Goal: Task Accomplishment & Management: Use online tool/utility

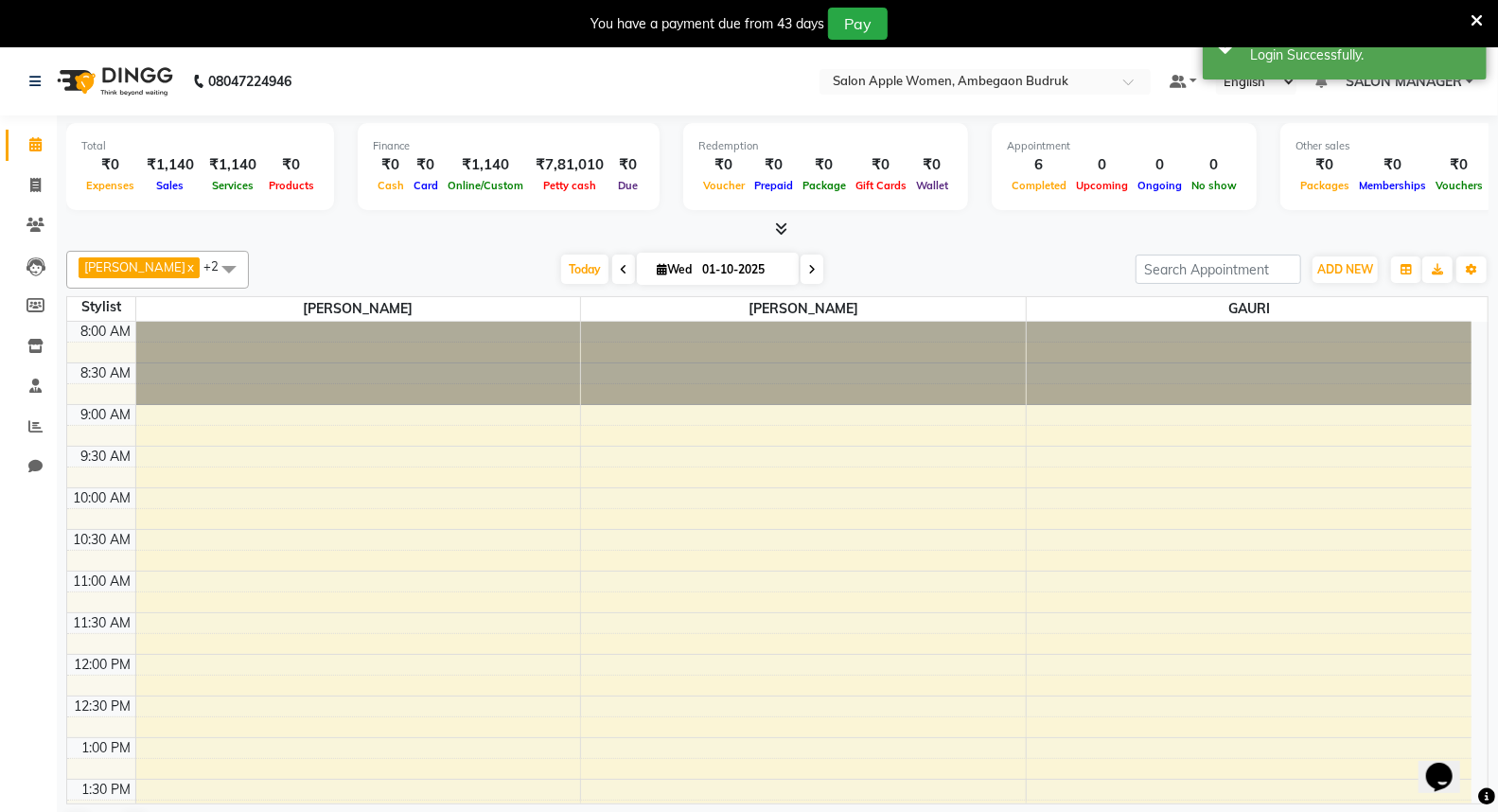
click at [1474, 17] on icon at bounding box center [1476, 21] width 13 height 17
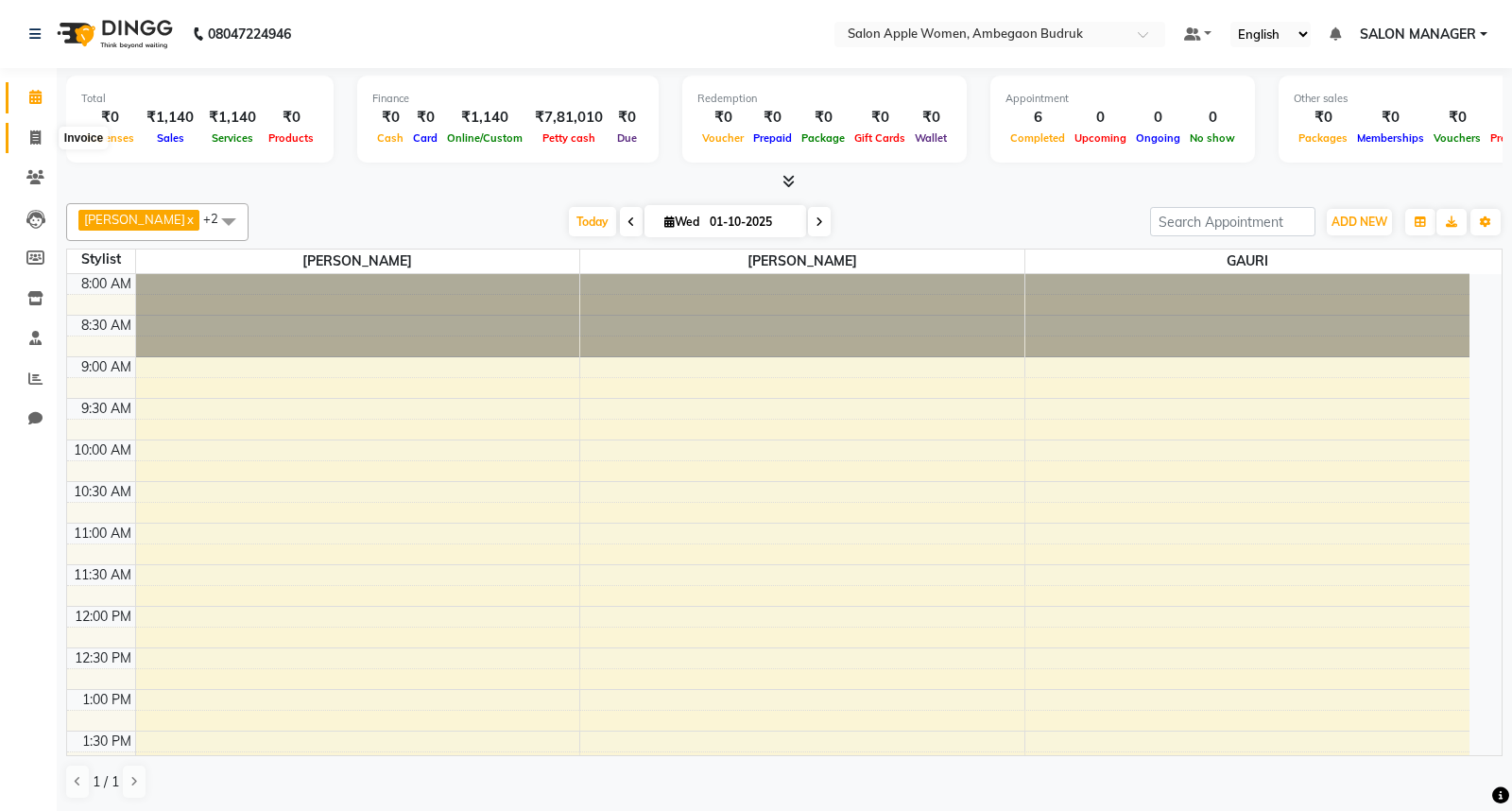
click at [35, 139] on icon at bounding box center [35, 137] width 11 height 14
select select "service"
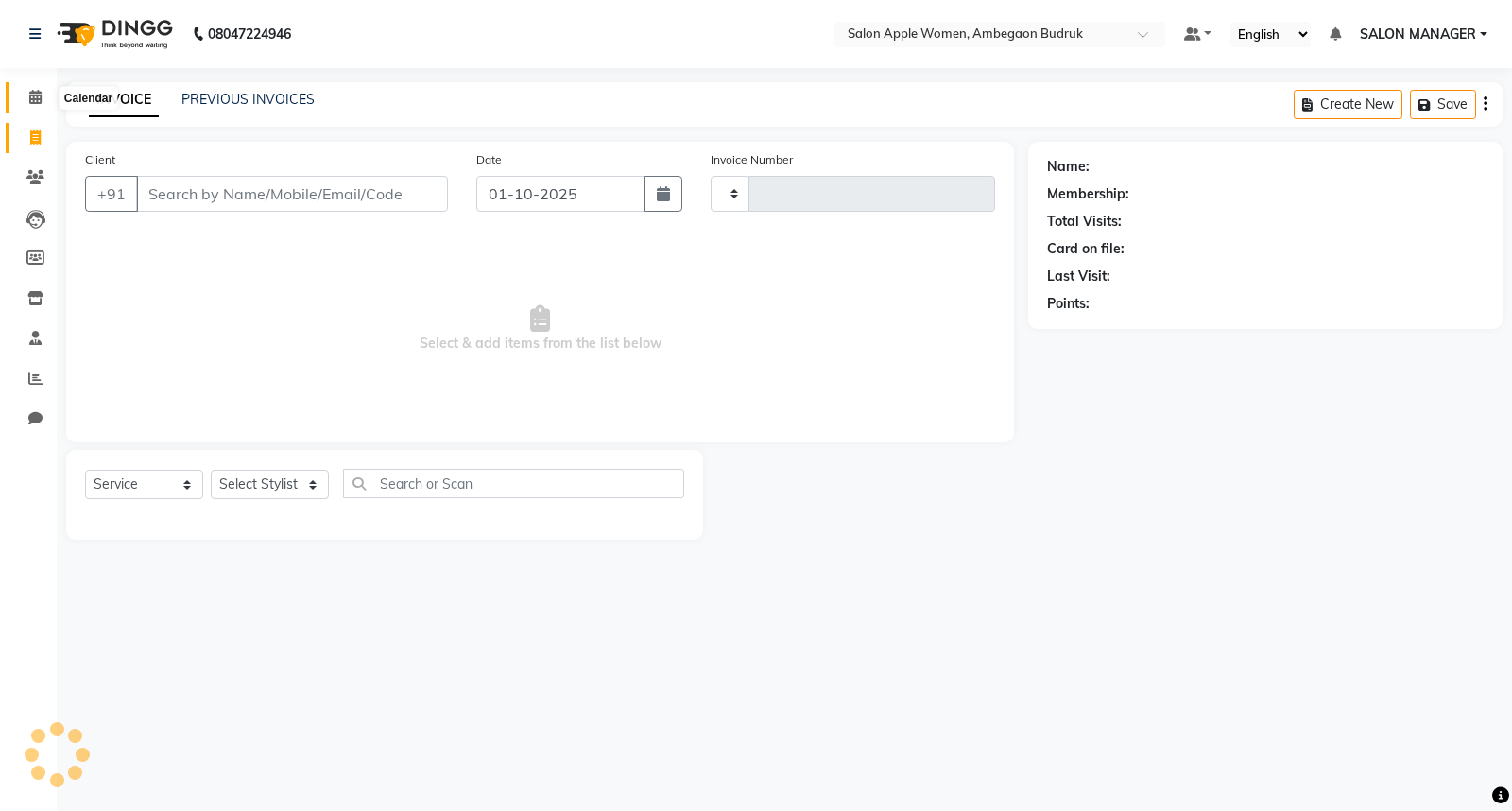
type input "1296"
select select "6277"
click at [230, 97] on link "PREVIOUS INVOICES" at bounding box center [248, 98] width 133 height 17
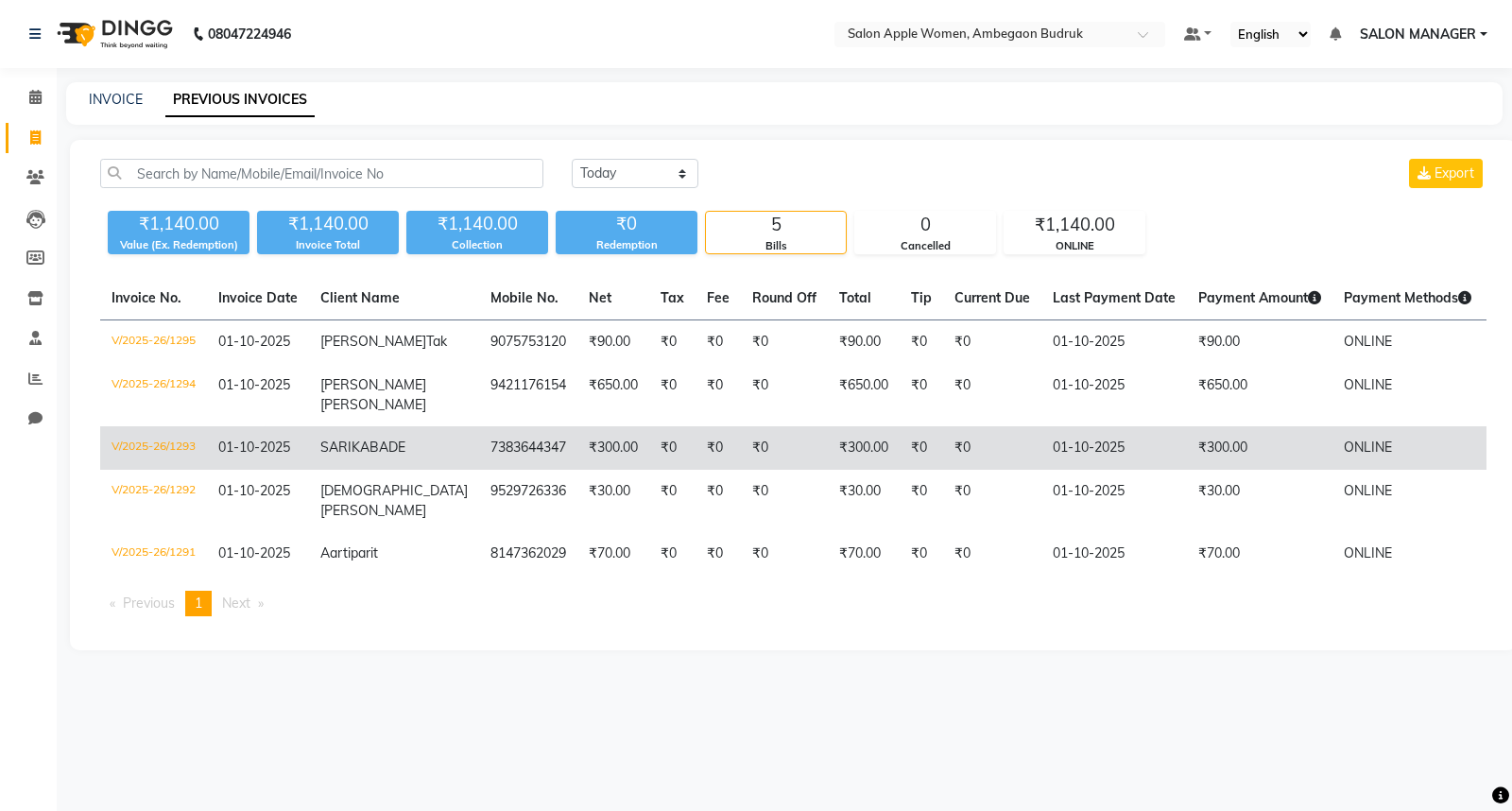
click at [666, 470] on tr "V/2025-26/1293 [DATE] [PERSON_NAME] 7383644347 ₹300.00 ₹0 ₹0 ₹0 ₹300.00 ₹0 ₹0 […" at bounding box center [881, 447] width 1563 height 43
